Goal: Find specific page/section: Find specific page/section

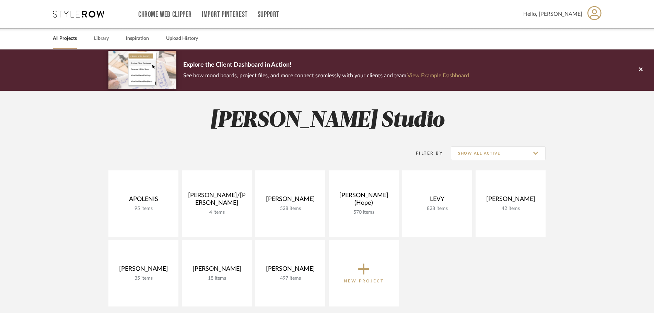
click at [572, 17] on span "Hello, [PERSON_NAME]" at bounding box center [553, 14] width 59 height 8
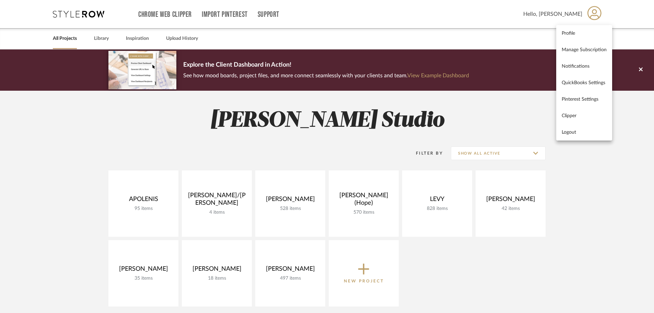
click at [522, 112] on div at bounding box center [327, 156] width 654 height 313
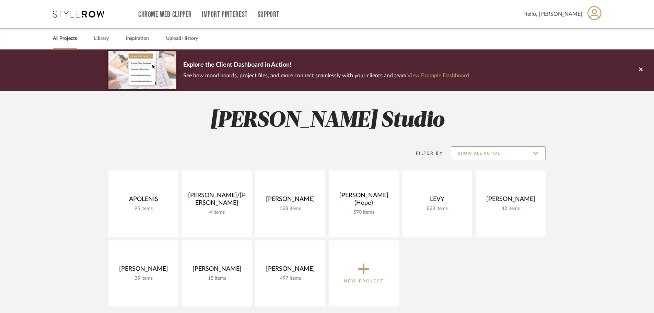
click at [507, 158] on input "Show All Active" at bounding box center [498, 153] width 95 height 14
click at [480, 208] on span "Archived" at bounding box center [499, 203] width 94 height 16
type input "Archived"
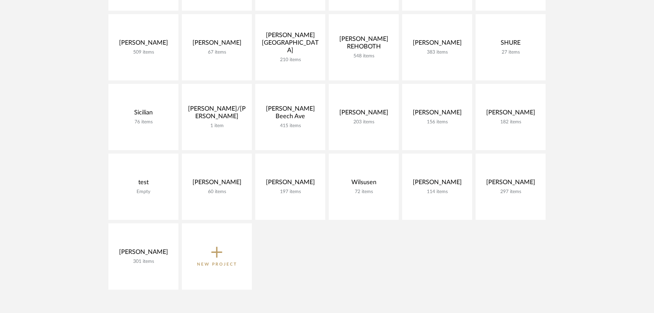
scroll to position [985, 0]
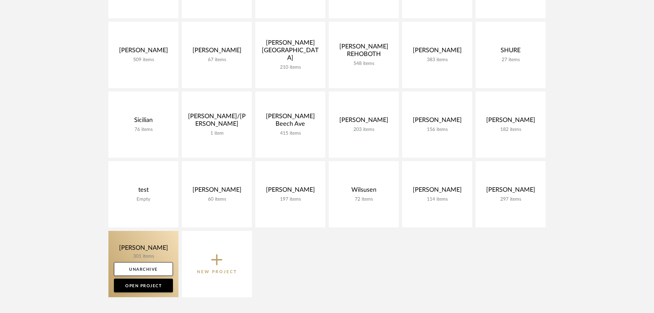
click at [139, 253] on link at bounding box center [144, 264] width 70 height 66
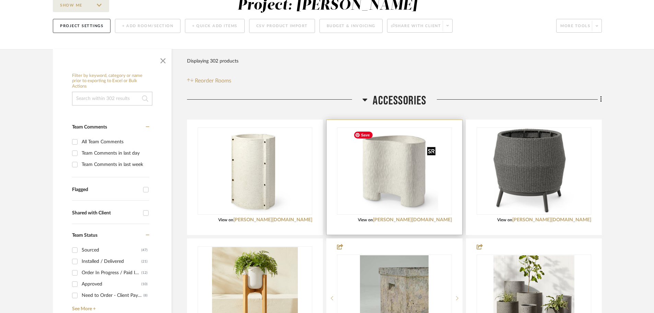
scroll to position [69, 0]
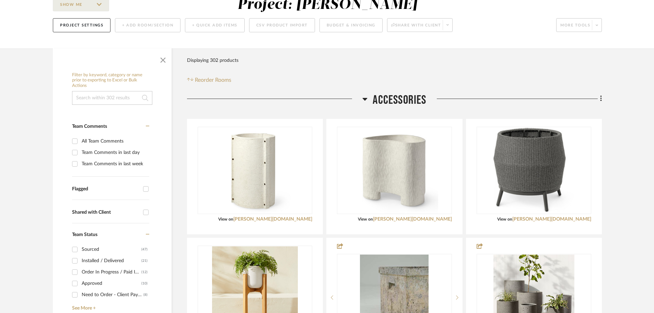
click at [364, 97] on icon at bounding box center [365, 99] width 5 height 8
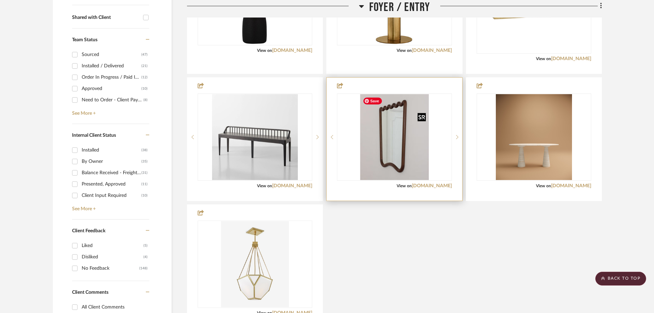
scroll to position [275, 0]
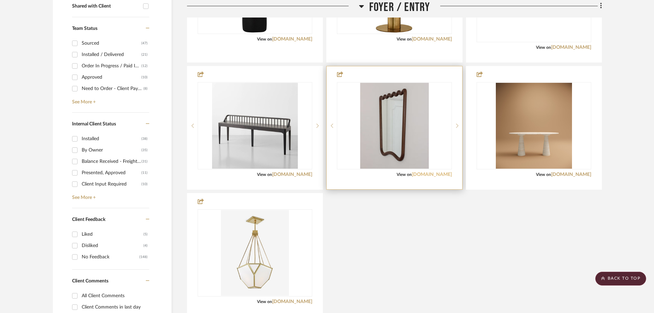
click at [425, 174] on link "[DOMAIN_NAME]" at bounding box center [432, 174] width 40 height 5
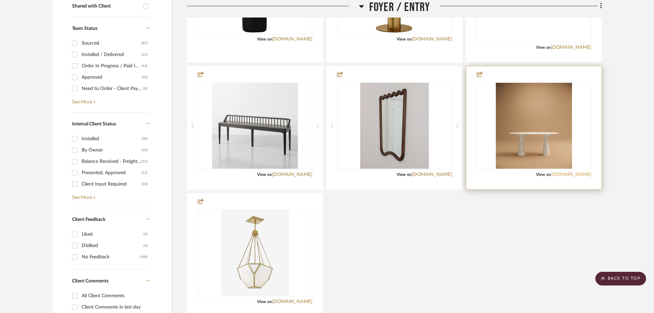
click at [578, 175] on link "[DOMAIN_NAME]" at bounding box center [571, 174] width 40 height 5
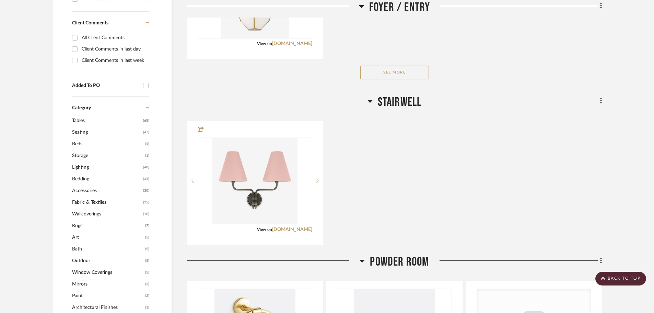
scroll to position [549, 0]
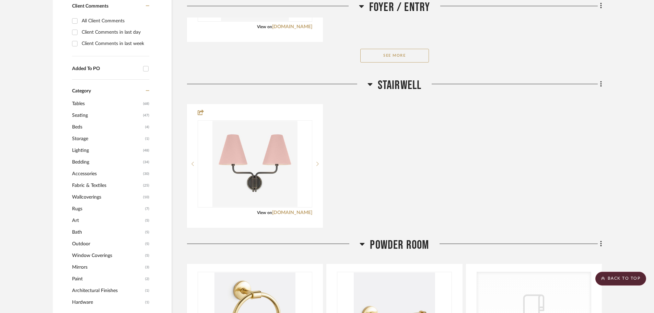
click at [372, 82] on icon at bounding box center [370, 84] width 5 height 8
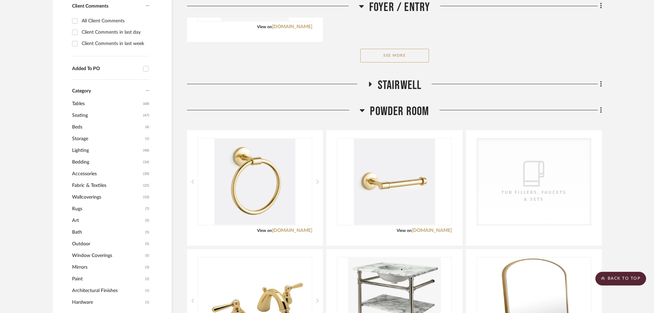
click at [362, 109] on icon at bounding box center [362, 110] width 5 height 8
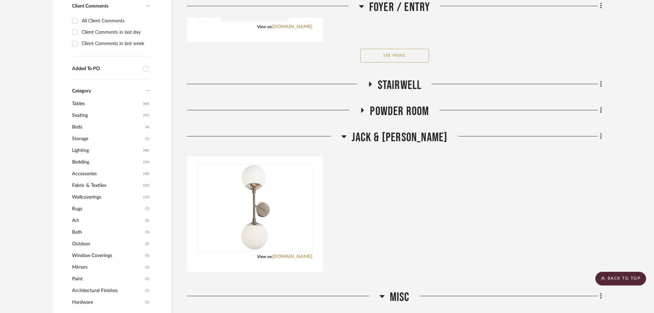
click at [362, 110] on icon at bounding box center [363, 110] width 3 height 5
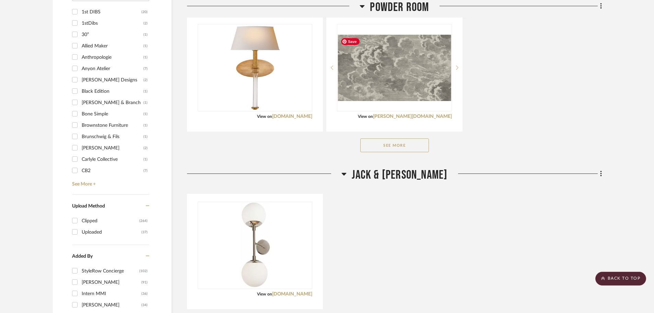
scroll to position [927, 0]
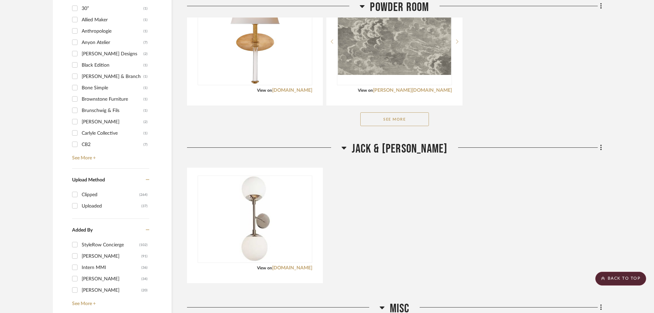
click at [347, 147] on icon at bounding box center [344, 148] width 5 height 8
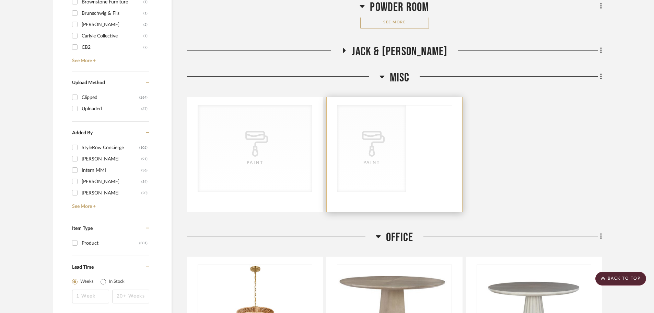
scroll to position [1030, 0]
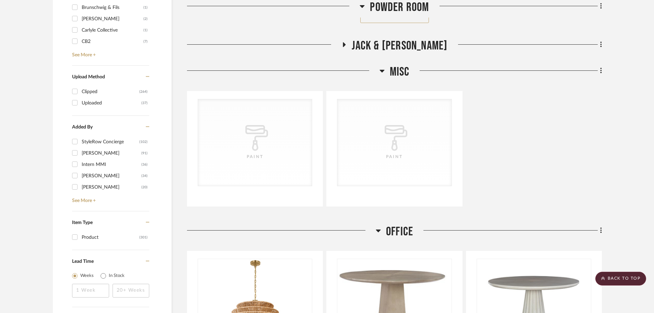
click at [381, 70] on icon at bounding box center [382, 71] width 5 height 3
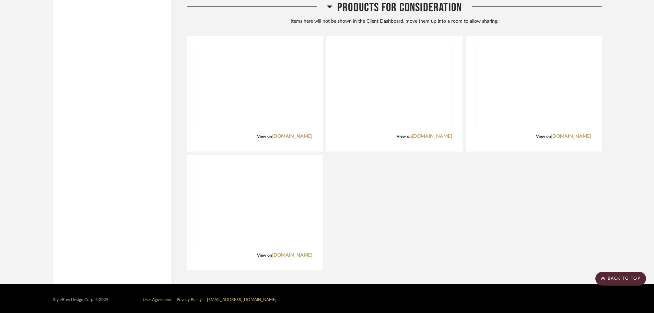
scroll to position [5278, 0]
